Goal: Find specific page/section: Find specific page/section

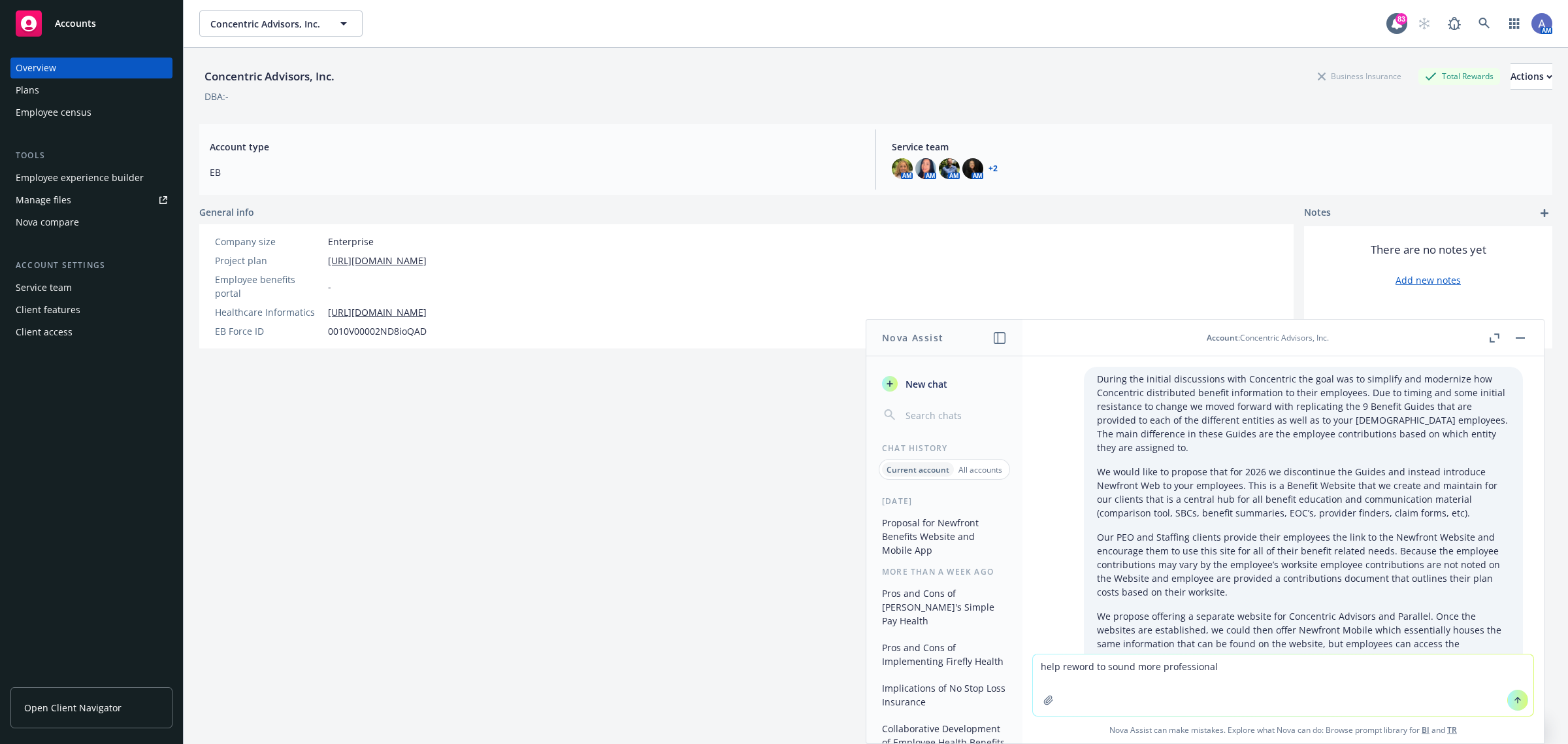
scroll to position [1242, 0]
